Goal: Task Accomplishment & Management: Complete application form

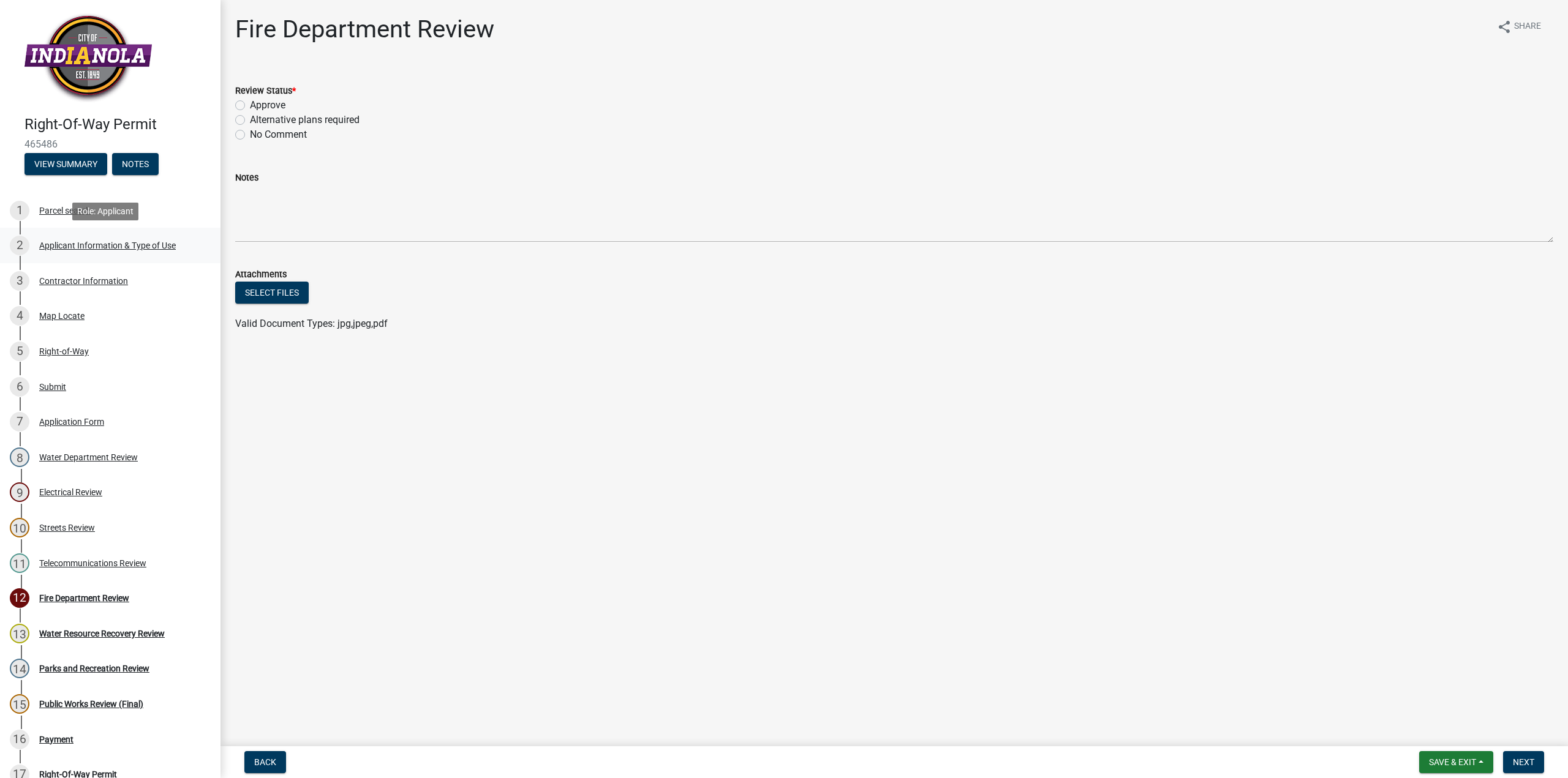
click at [110, 246] on div "Applicant Information & Type of Use" at bounding box center [107, 245] width 137 height 9
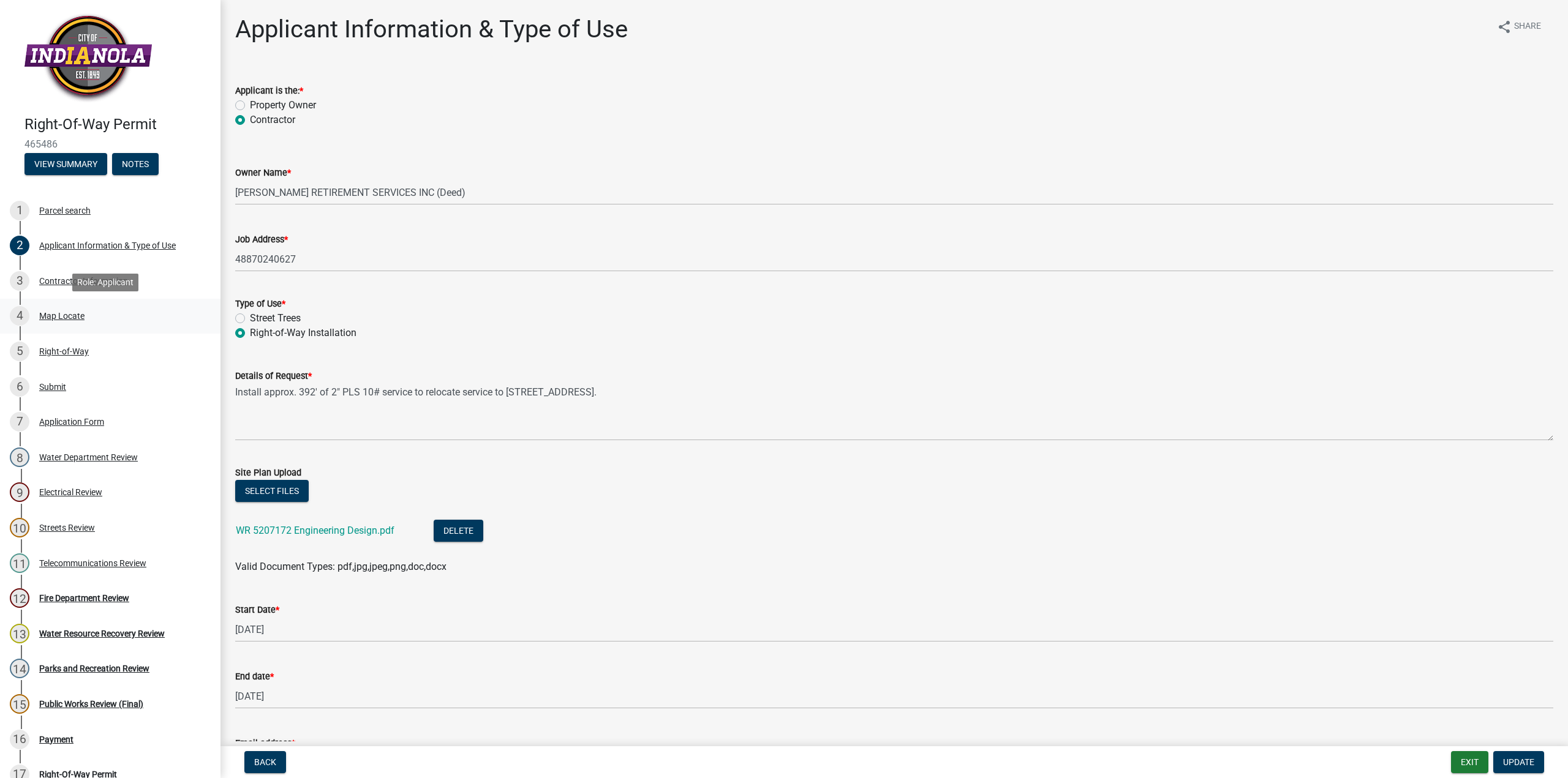
click at [72, 314] on div "Map Locate" at bounding box center [61, 315] width 46 height 9
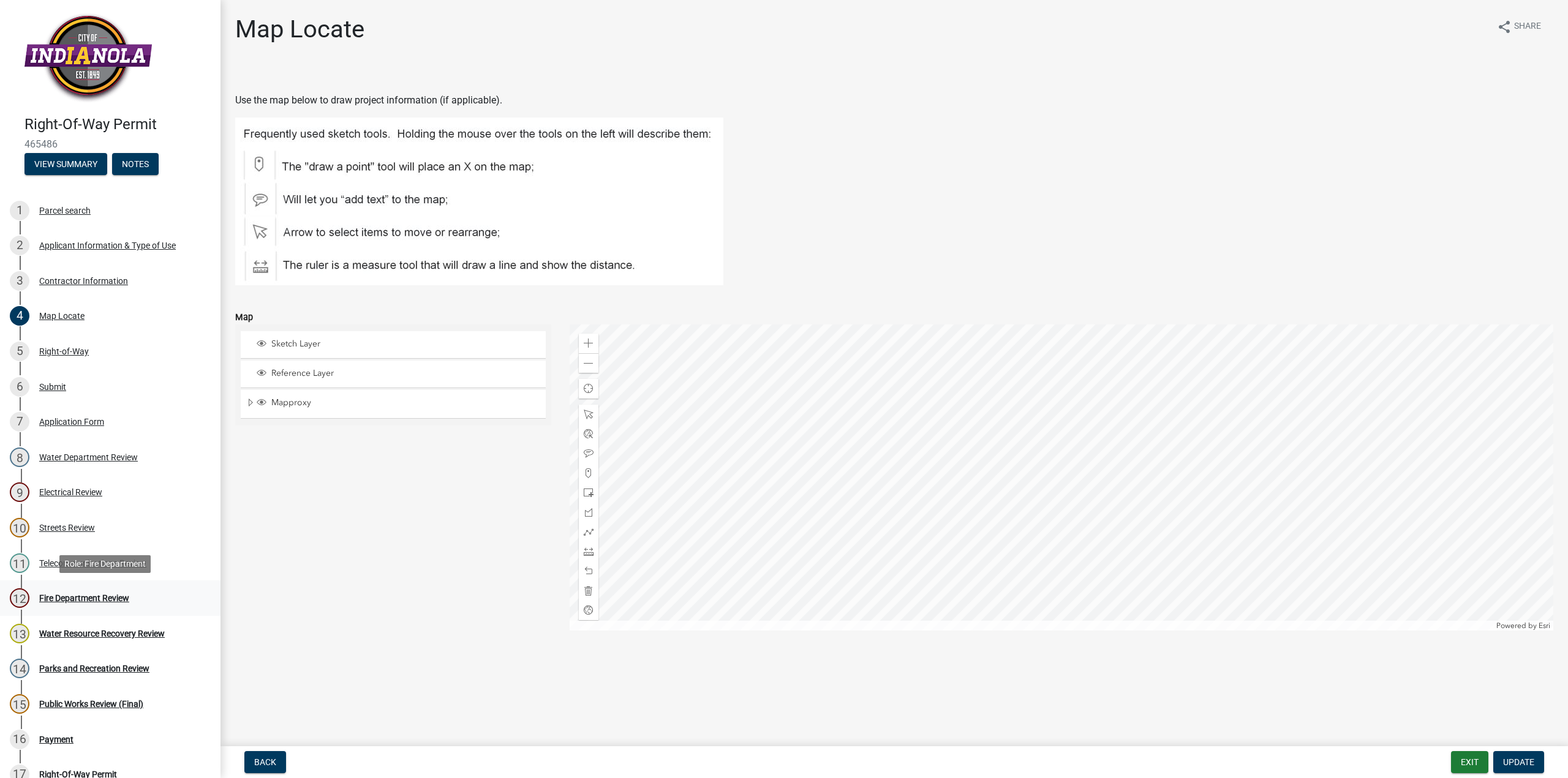
click at [102, 598] on div "Fire Department Review" at bounding box center [84, 598] width 90 height 9
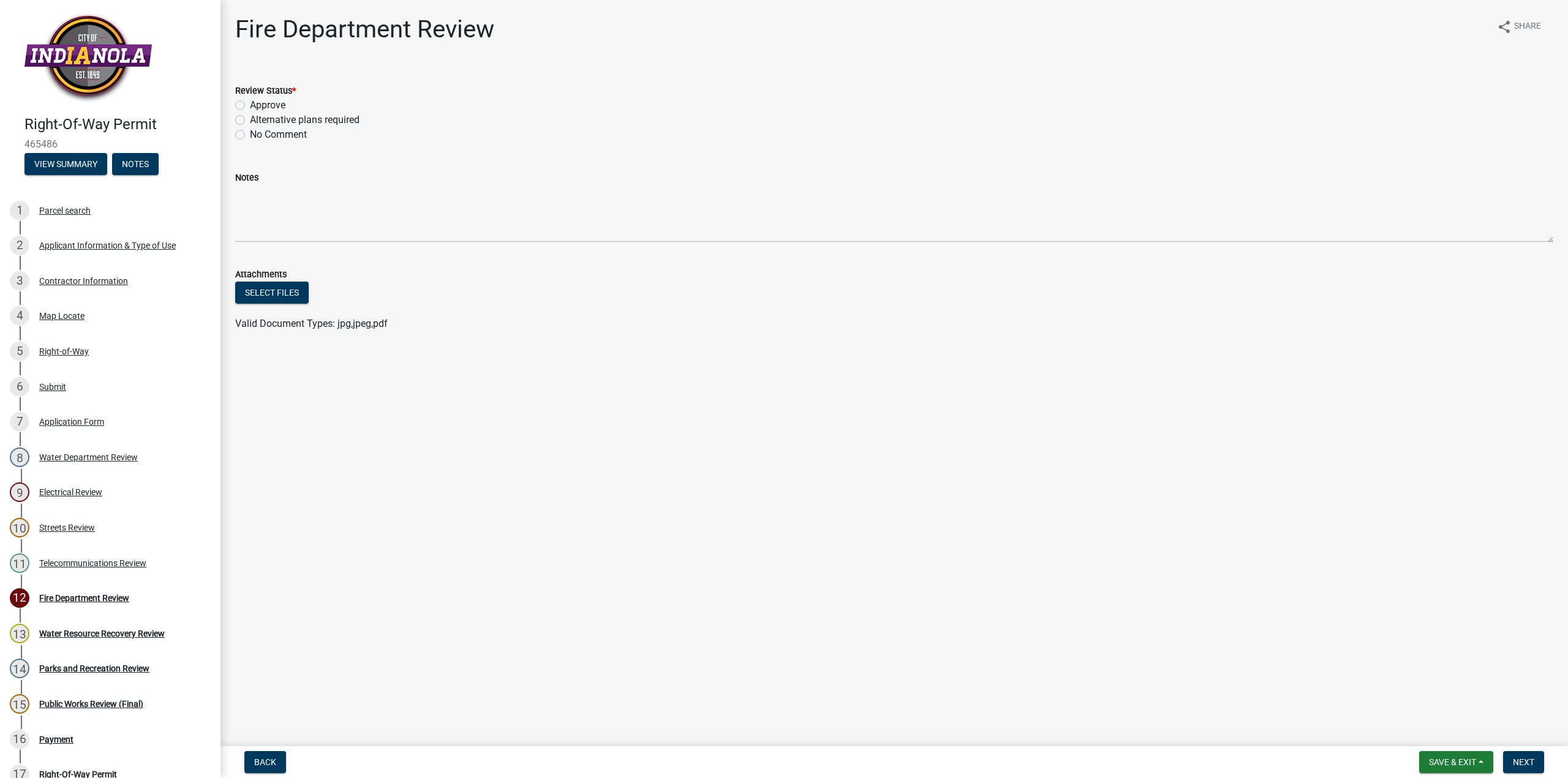
click at [250, 101] on label "Approve" at bounding box center [267, 105] width 35 height 14
click at [250, 101] on input "Approve" at bounding box center [254, 102] width 8 height 8
radio input "true"
click at [1526, 764] on span "Next" at bounding box center [1523, 762] width 22 height 10
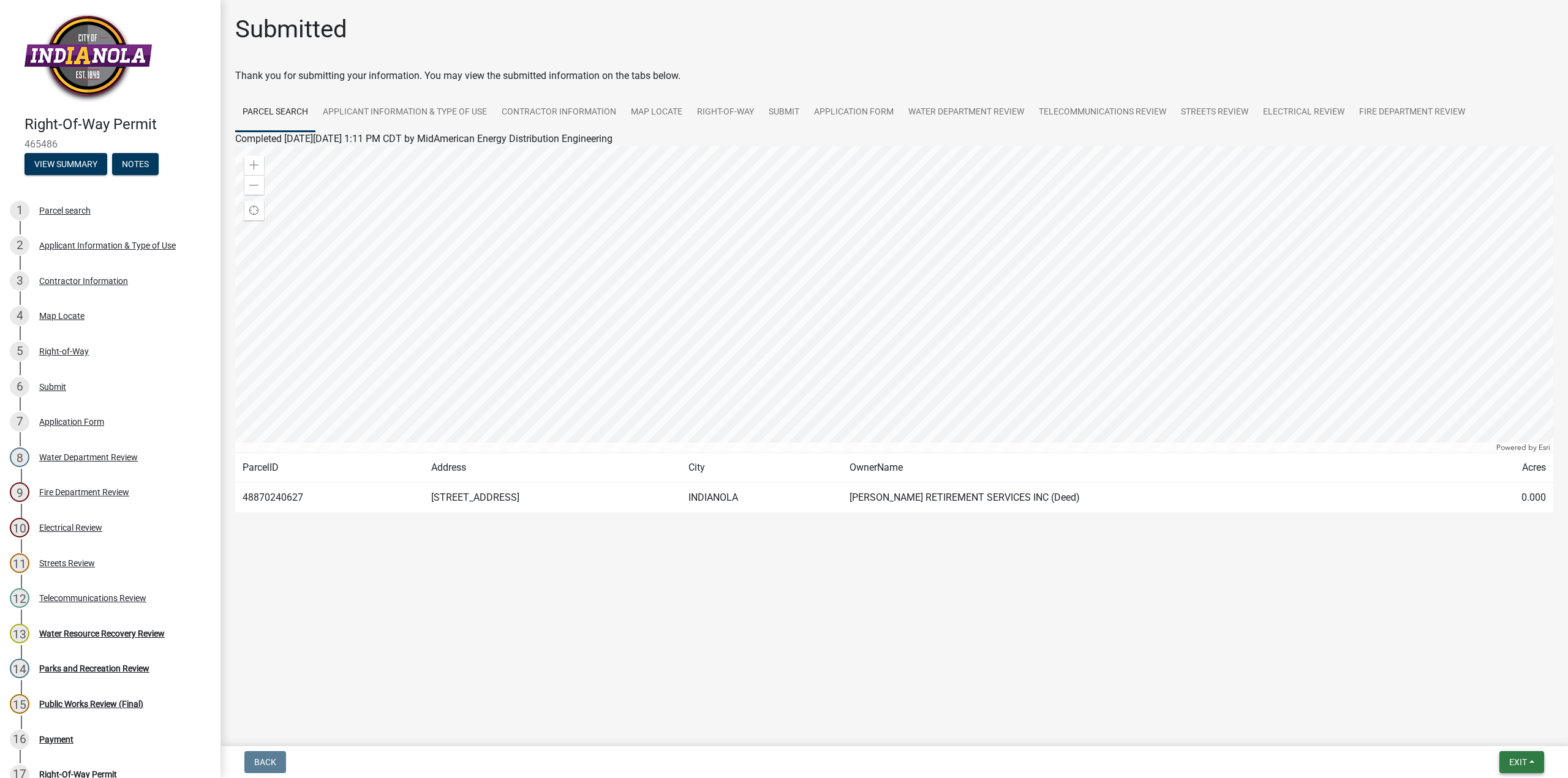
click at [1520, 761] on span "Exit" at bounding box center [1518, 762] width 18 height 10
click at [1479, 701] on button "Save" at bounding box center [1495, 701] width 98 height 30
click at [1523, 760] on span "Exit" at bounding box center [1518, 762] width 18 height 10
click at [1488, 732] on button "Save & Exit" at bounding box center [1495, 730] width 98 height 30
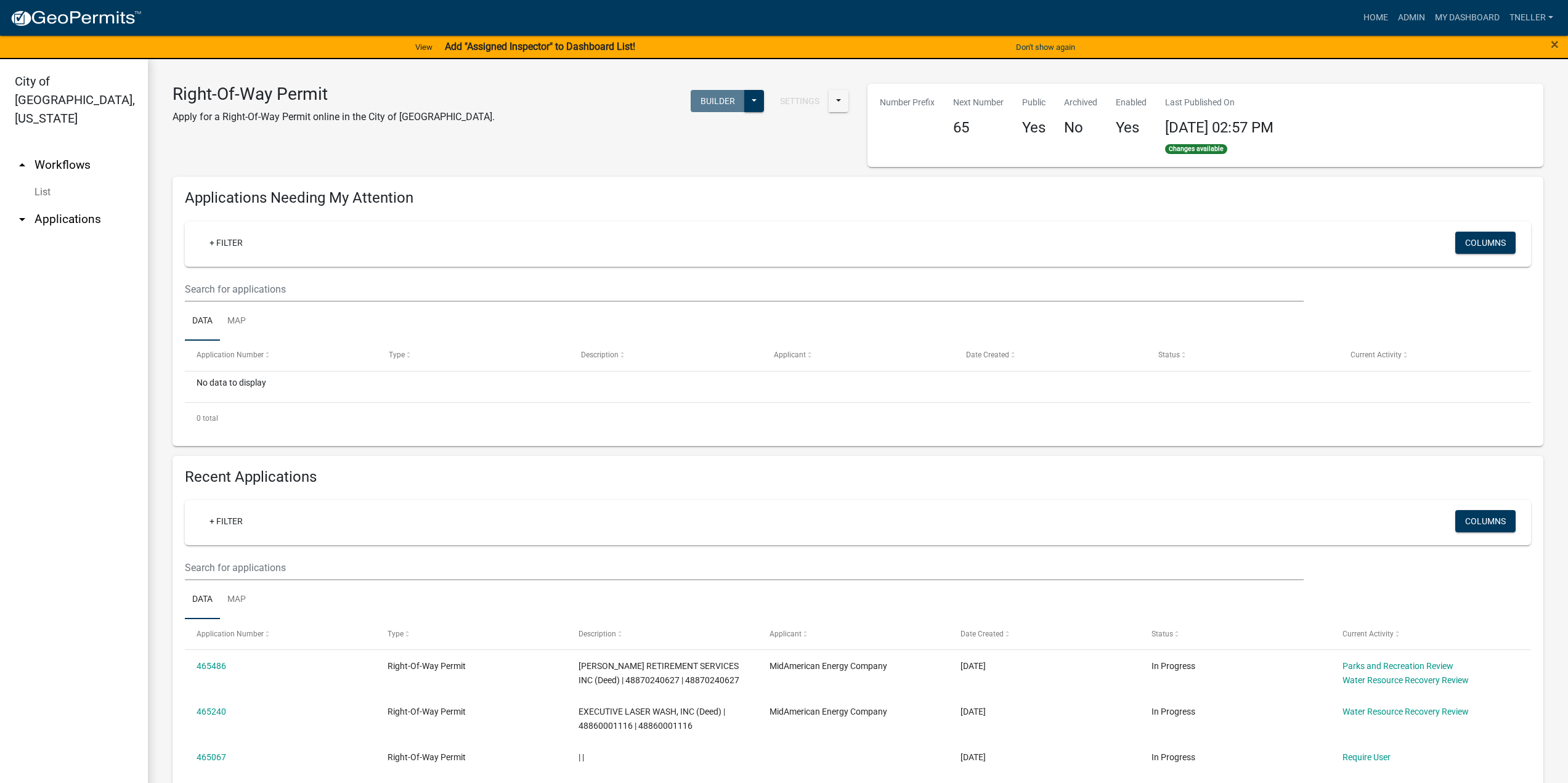
click at [56, 150] on link "arrow_drop_up Workflows" at bounding box center [74, 165] width 148 height 30
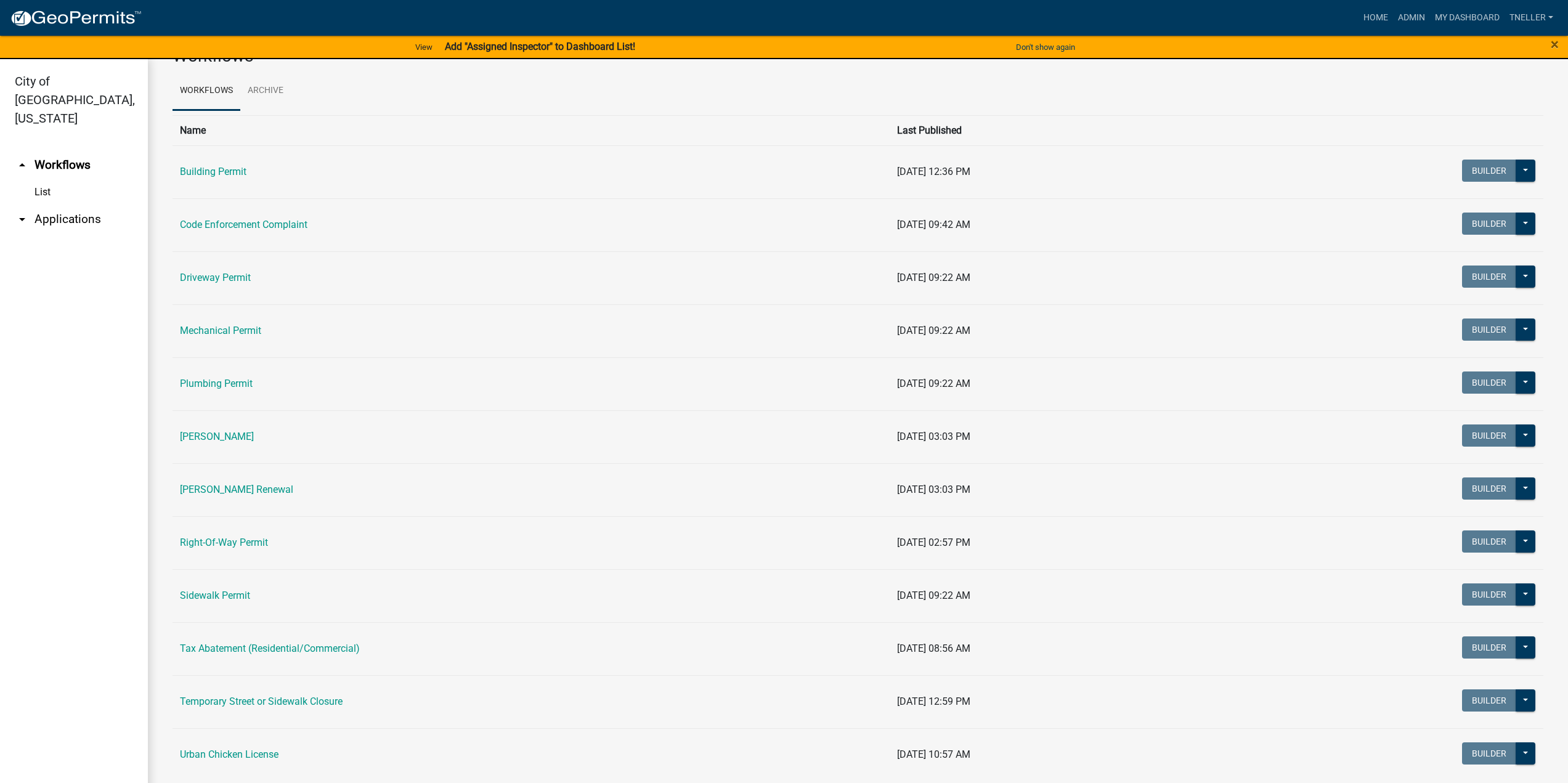
scroll to position [56, 0]
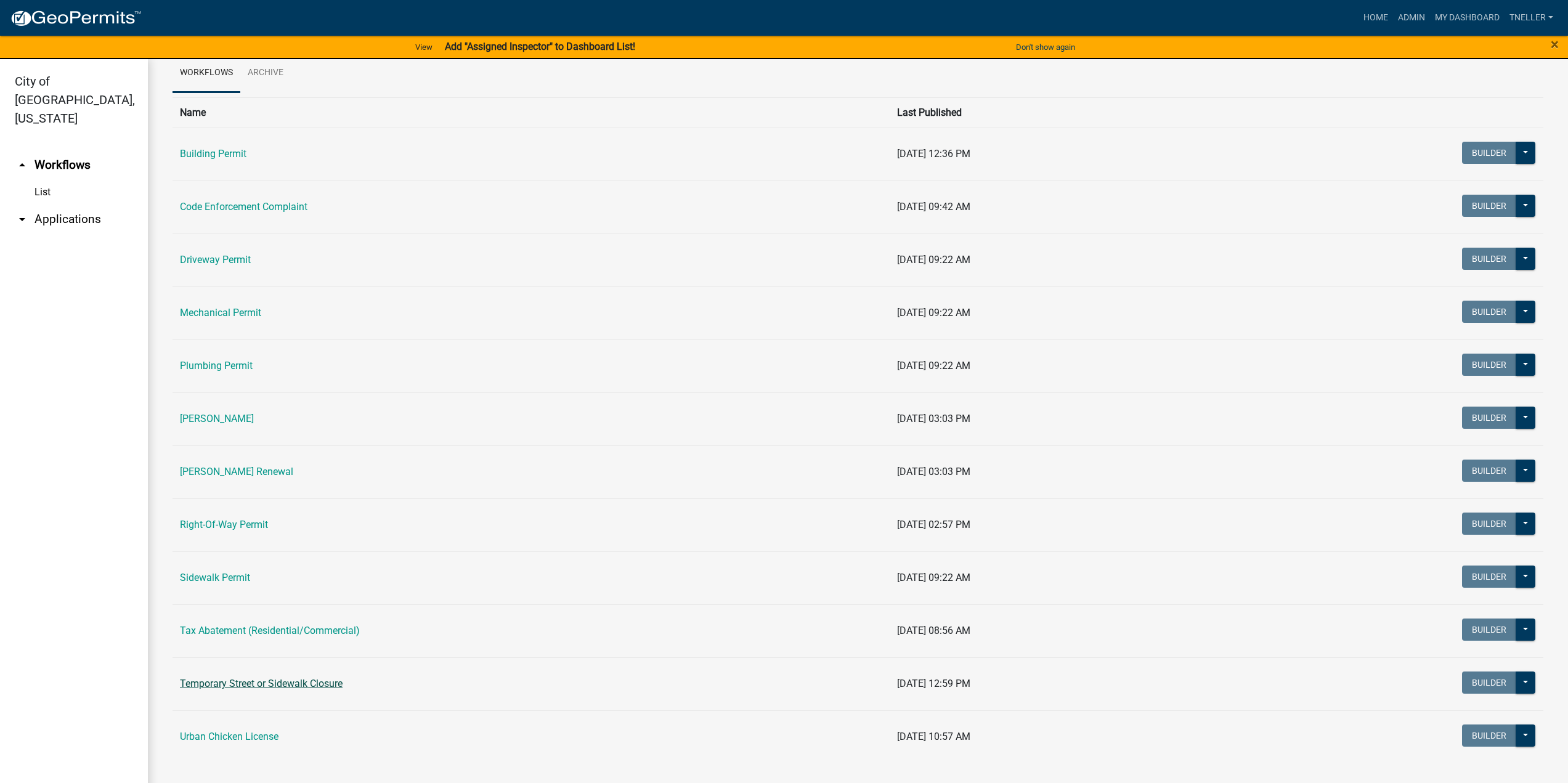
click at [258, 687] on link "Temporary Street or Sidewalk Closure" at bounding box center [261, 683] width 163 height 12
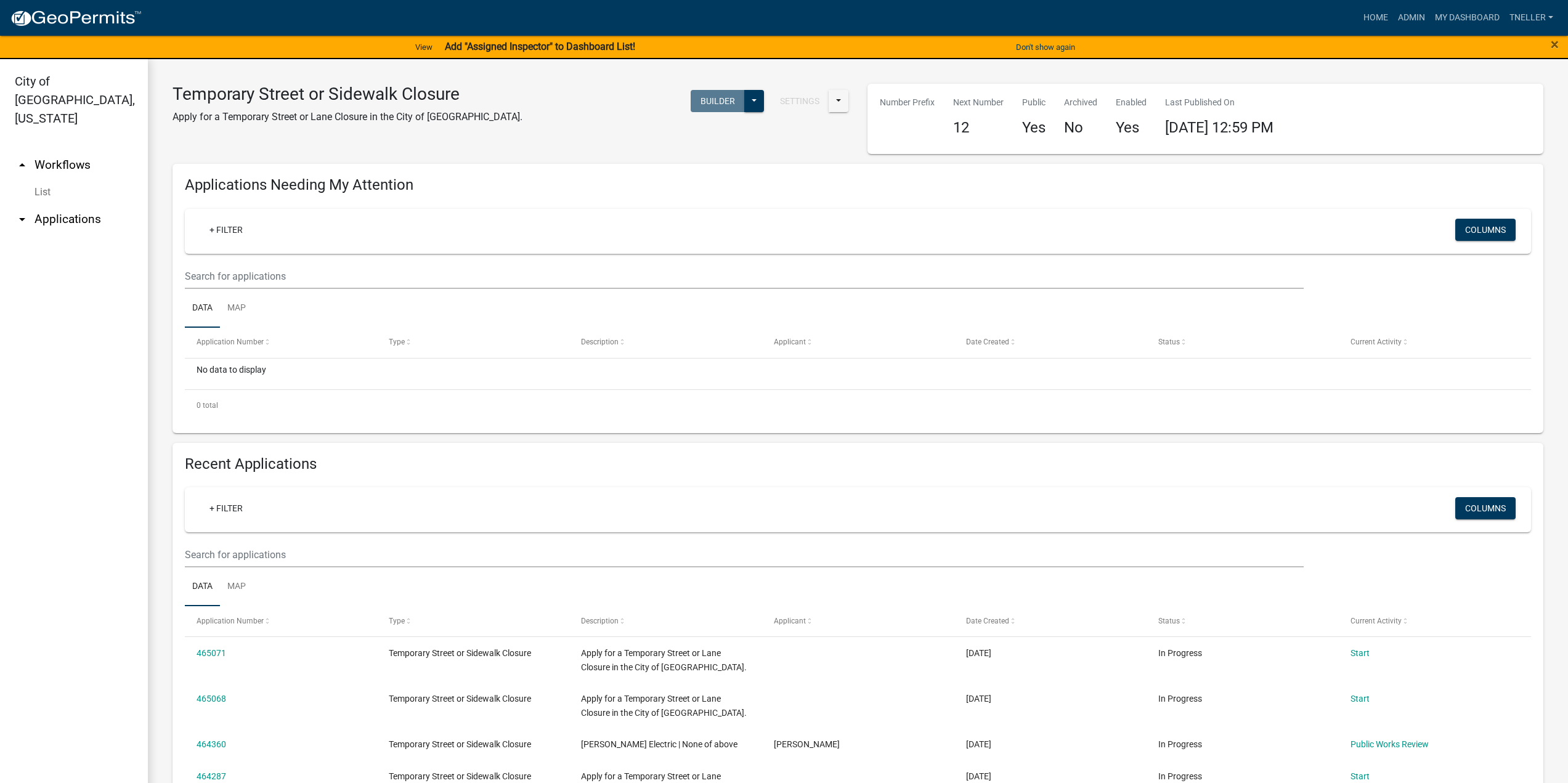
click at [74, 150] on link "arrow_drop_up Workflows" at bounding box center [74, 165] width 148 height 30
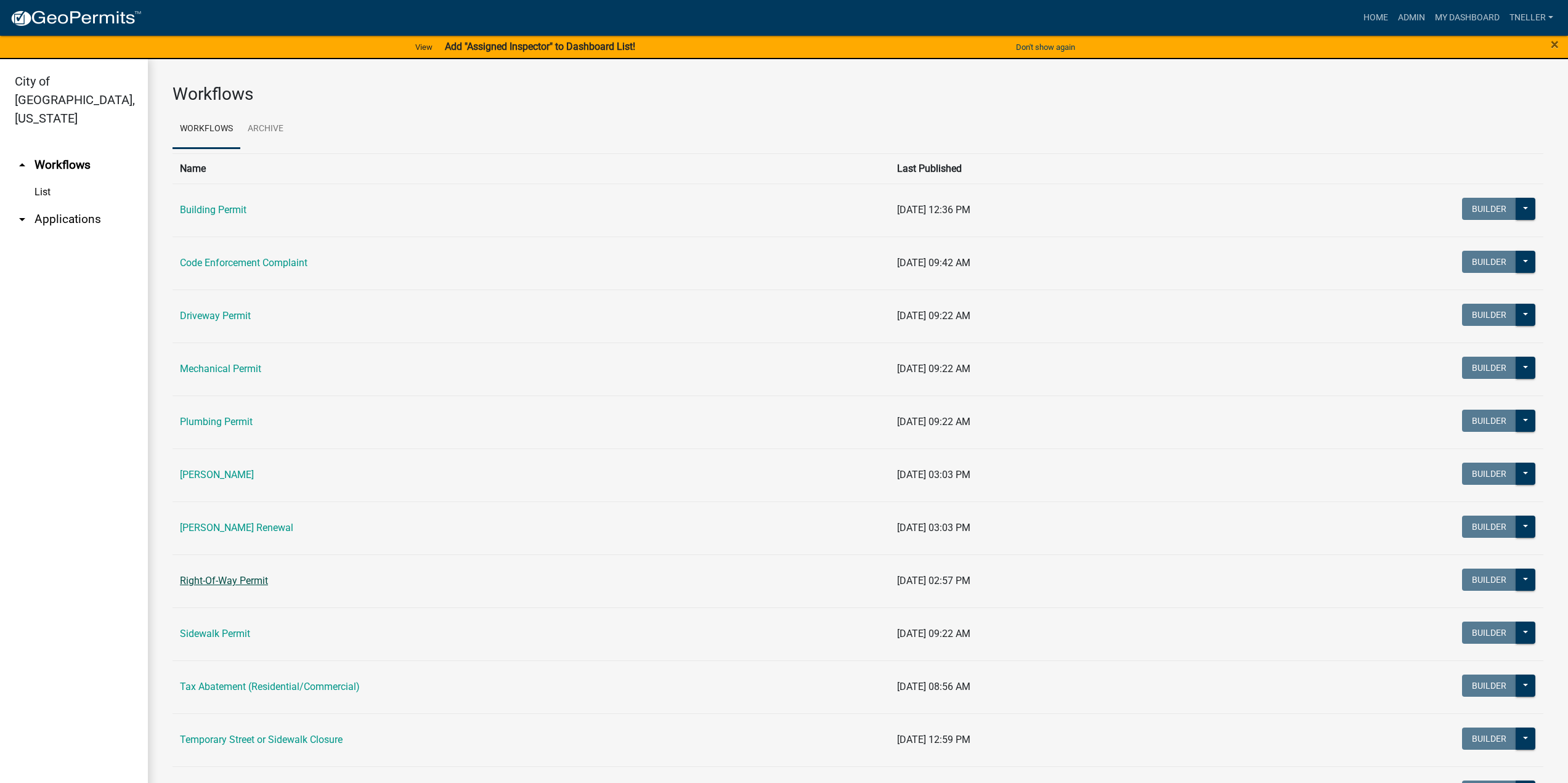
click at [215, 582] on link "Right-Of-Way Permit" at bounding box center [224, 581] width 88 height 12
